Goal: Find specific fact: Find specific fact

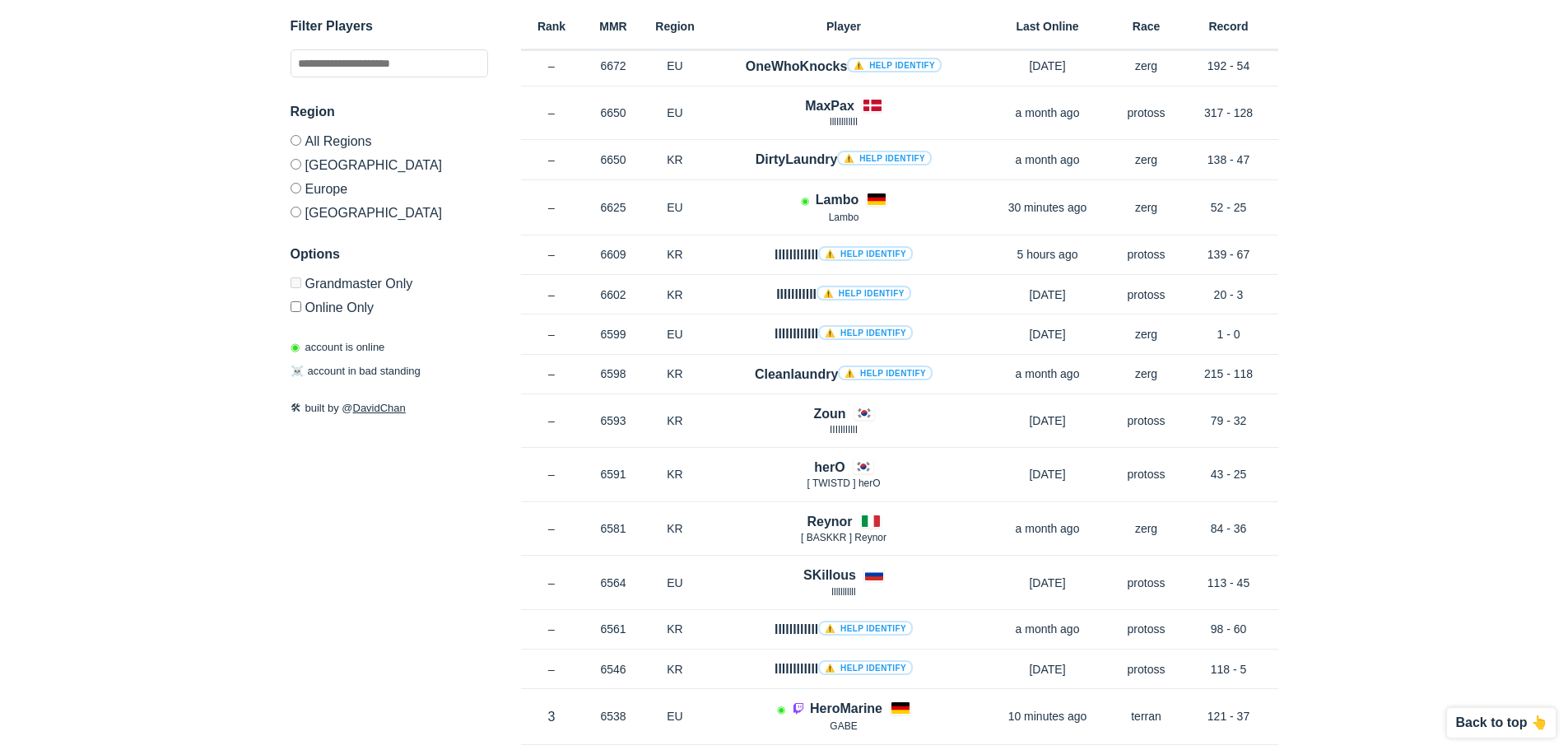
scroll to position [741, 0]
click at [298, 193] on label "Europe" at bounding box center [389, 188] width 197 height 24
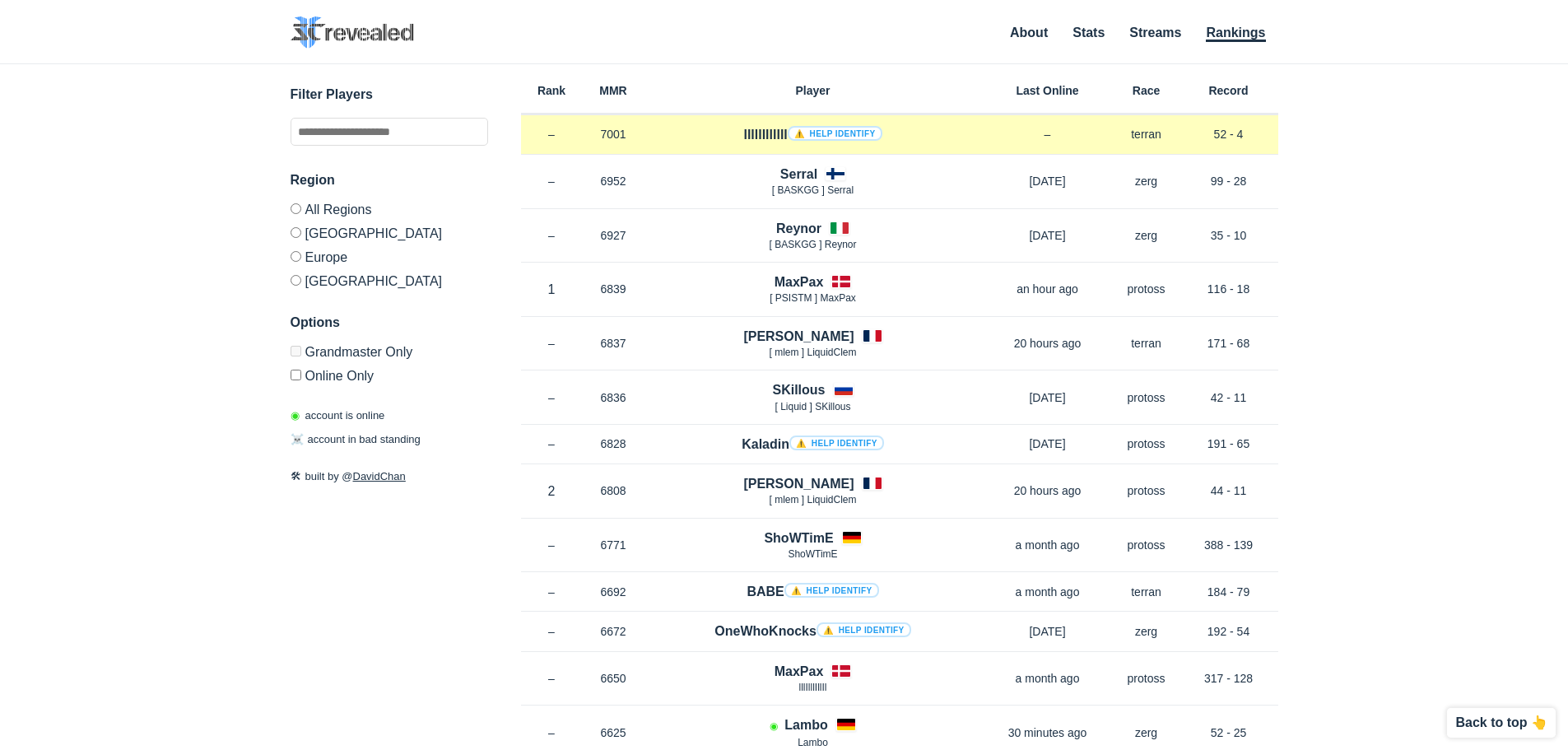
click at [1256, 146] on div "Rank – MMR 7001 Region EU llllllllllll ⚠️ Help identify – Race terran Record 52…" at bounding box center [899, 134] width 757 height 39
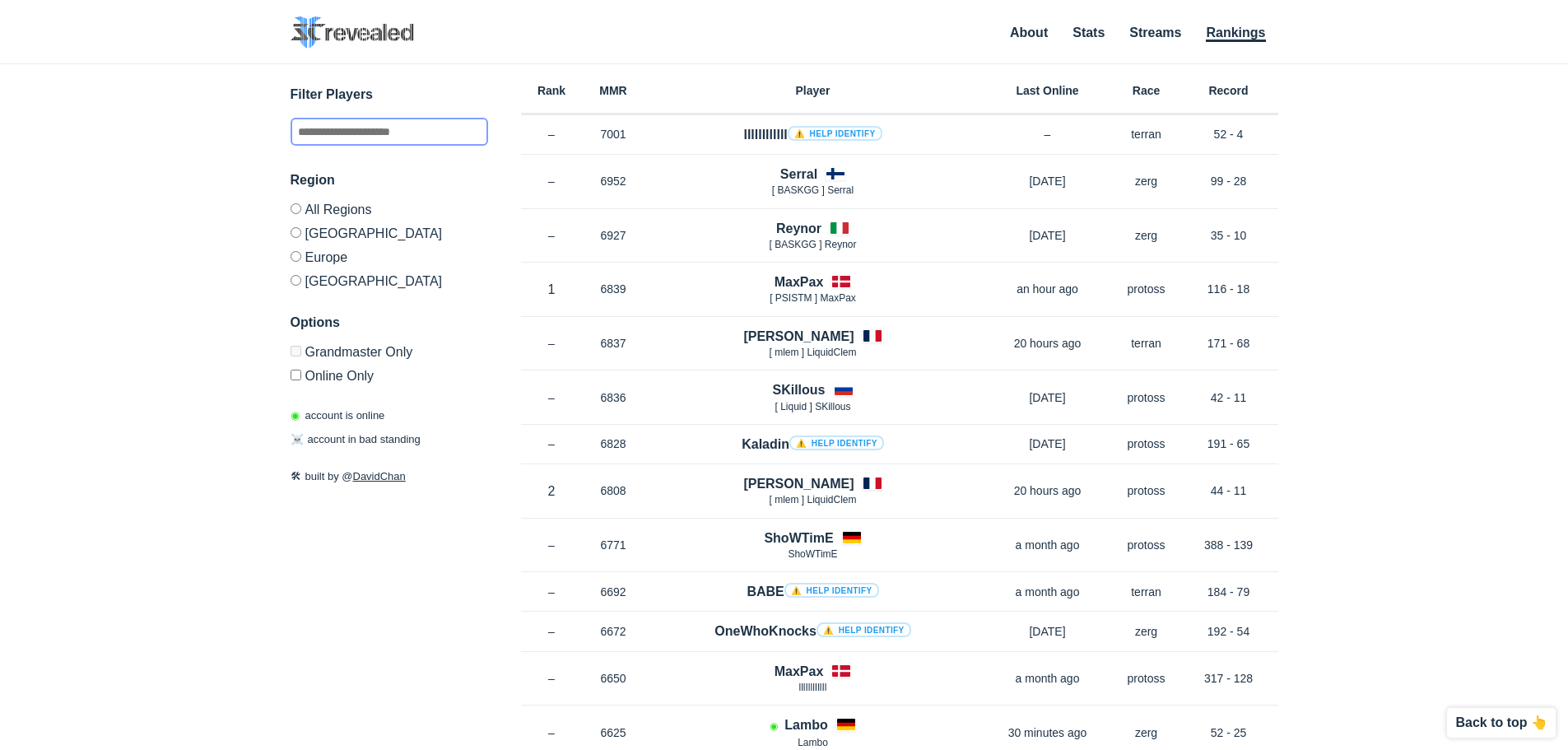
click at [372, 130] on input "text" at bounding box center [389, 132] width 197 height 28
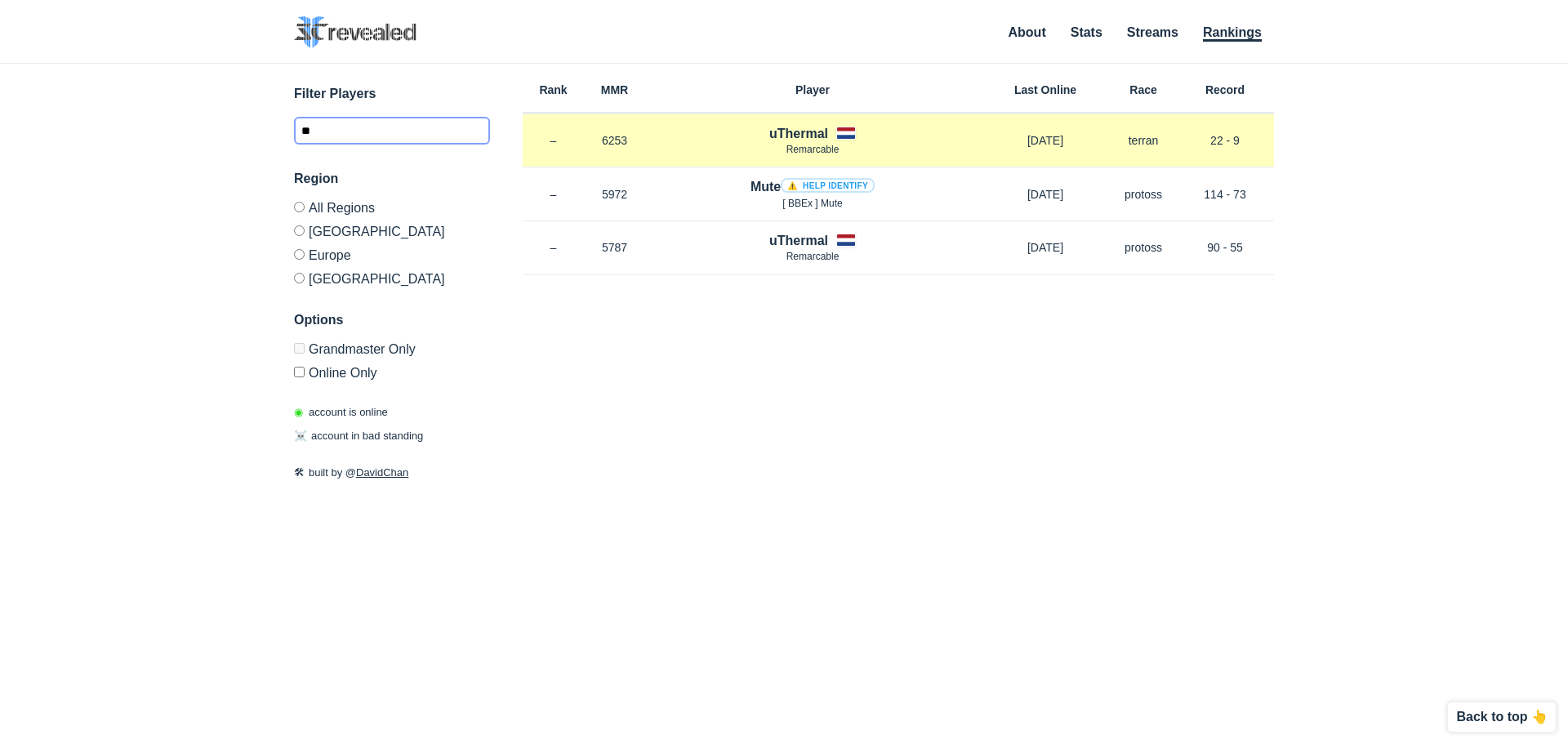
type input "**"
click at [815, 127] on h4 "uThermal" at bounding box center [799, 132] width 58 height 19
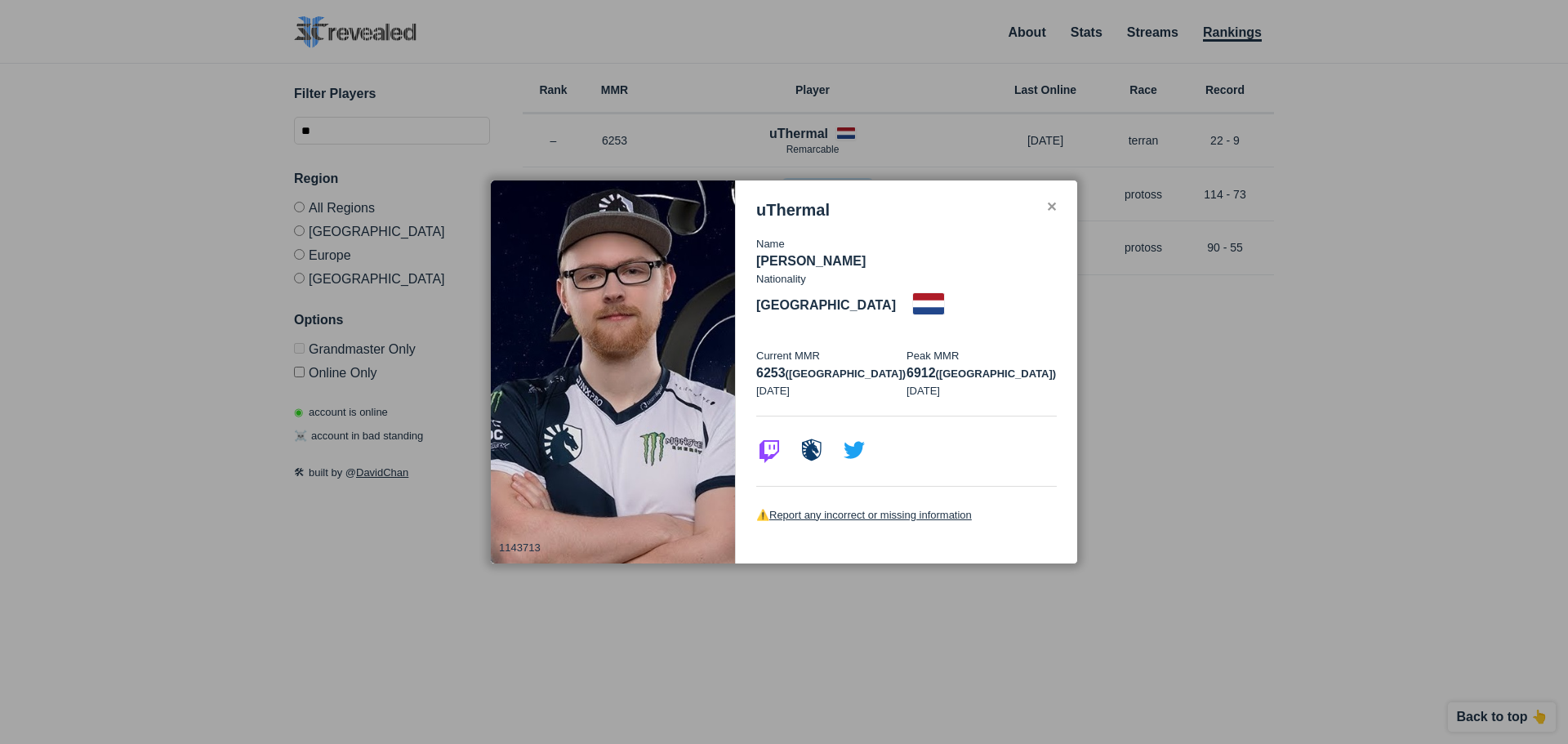
click at [1053, 214] on div "✕" at bounding box center [1051, 206] width 11 height 13
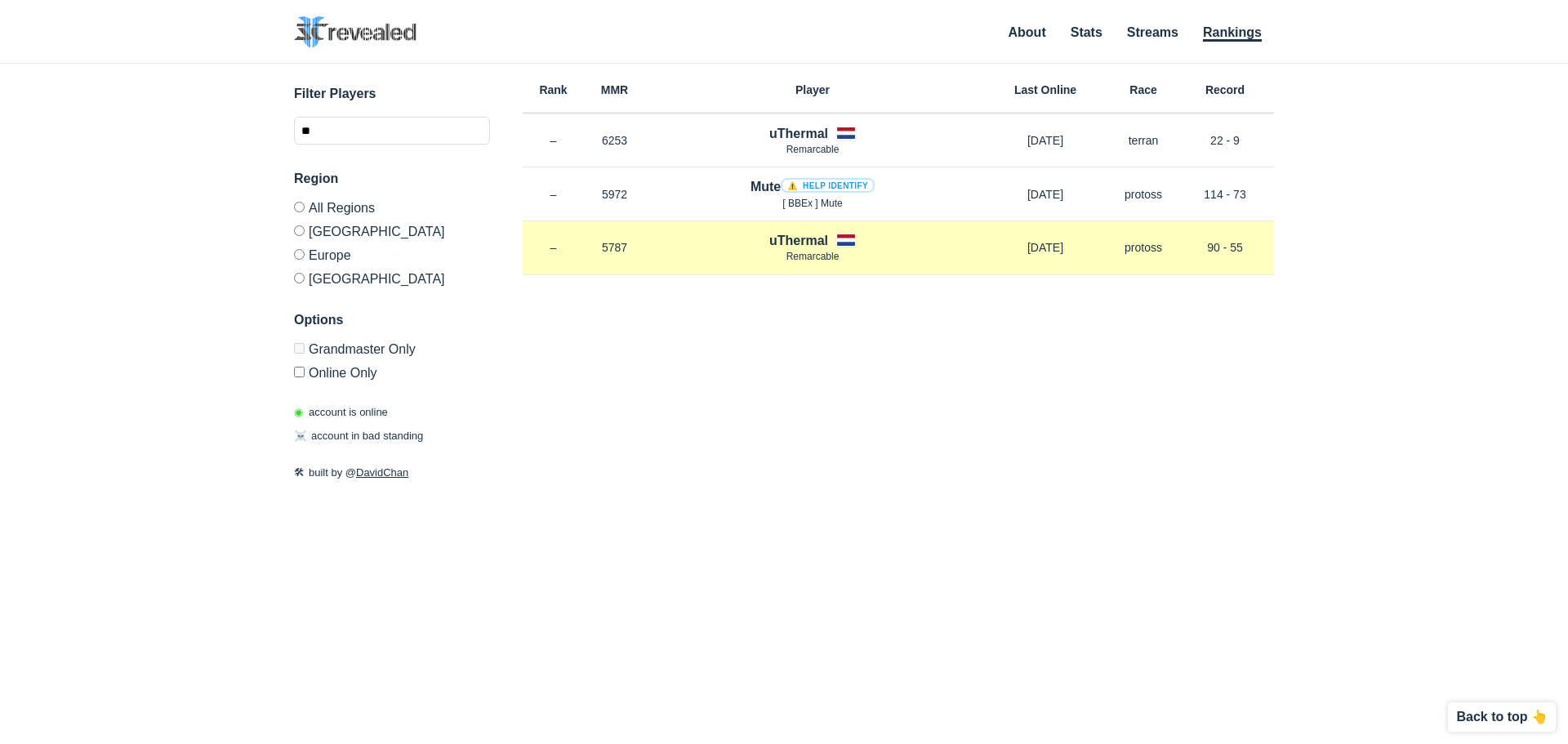
click at [786, 237] on h4 "uThermal" at bounding box center [799, 240] width 58 height 19
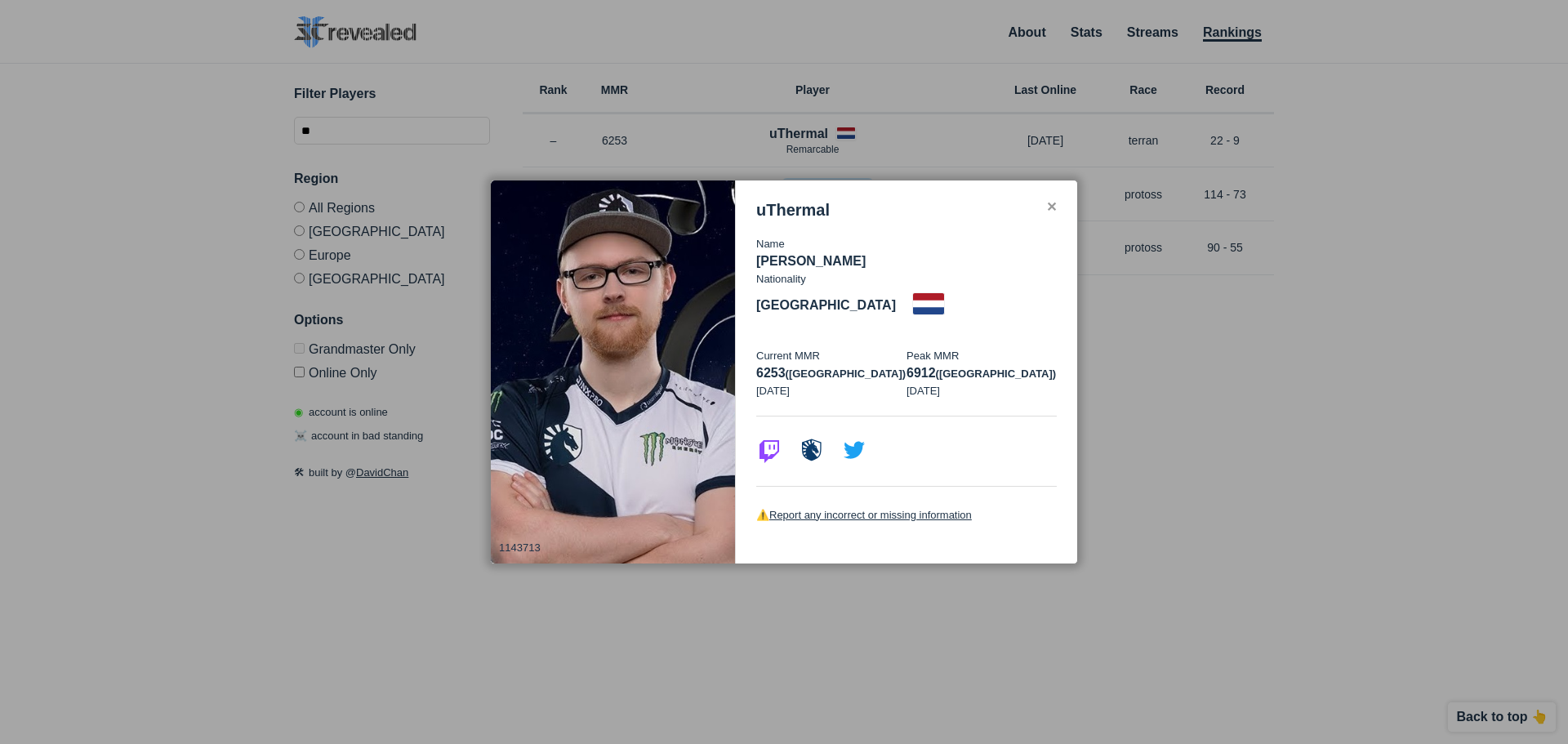
click at [1050, 213] on div "✕" at bounding box center [1051, 206] width 11 height 13
